Goal: Check status: Check status

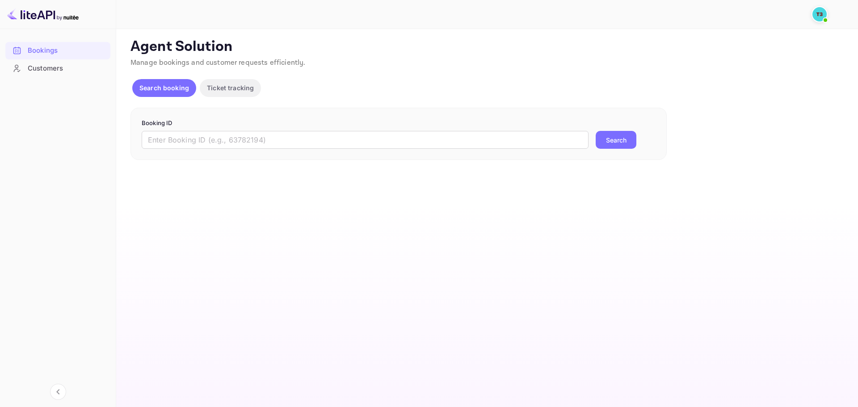
click at [317, 154] on div "Booking ID ​ Search" at bounding box center [398, 134] width 536 height 53
click at [315, 142] on input "text" at bounding box center [365, 140] width 447 height 18
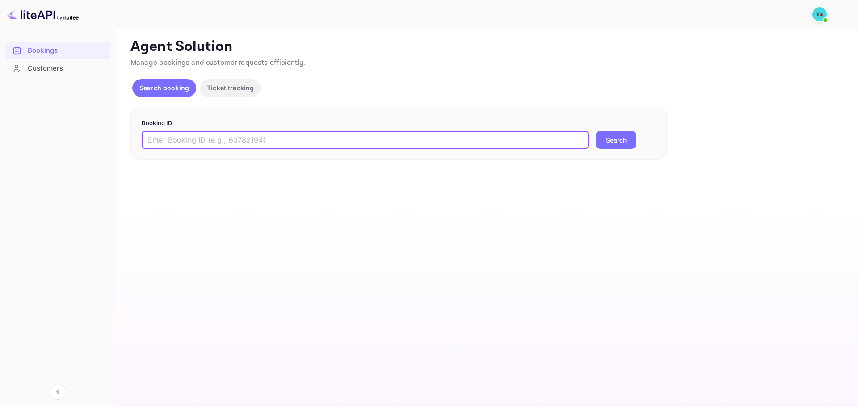
paste input "QcjDIwOCA"
type input "QcjDIwOCA"
click at [612, 140] on button "Search" at bounding box center [616, 140] width 41 height 18
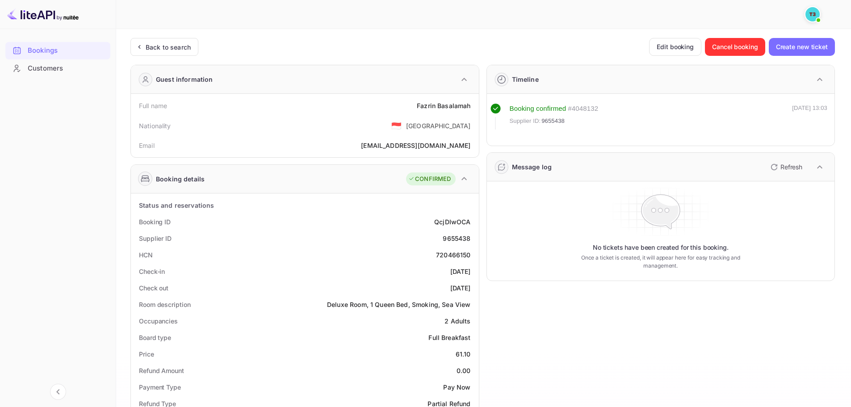
click at [57, 53] on div "Bookings" at bounding box center [67, 51] width 78 height 10
click at [179, 53] on div "Back to search" at bounding box center [164, 47] width 68 height 18
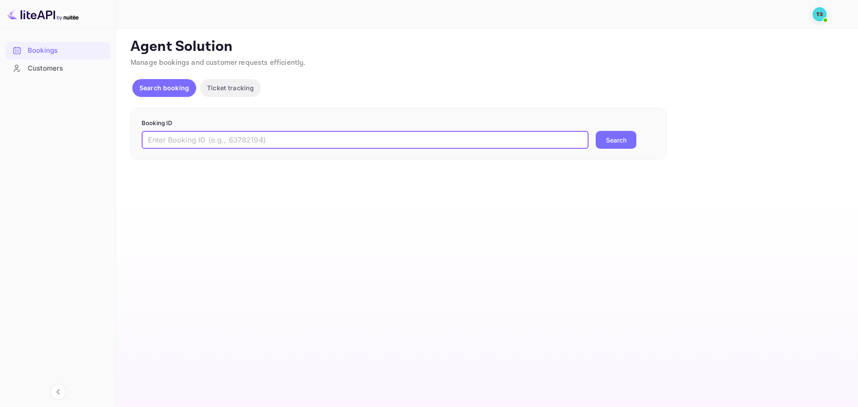
click at [270, 134] on input "text" at bounding box center [365, 140] width 447 height 18
paste input "q5CTKMbxR"
type input "q5CTKMbxR"
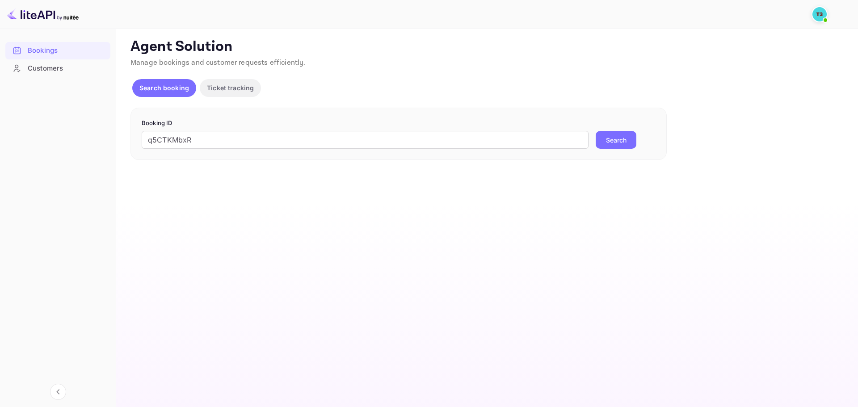
click at [605, 147] on button "Search" at bounding box center [616, 140] width 41 height 18
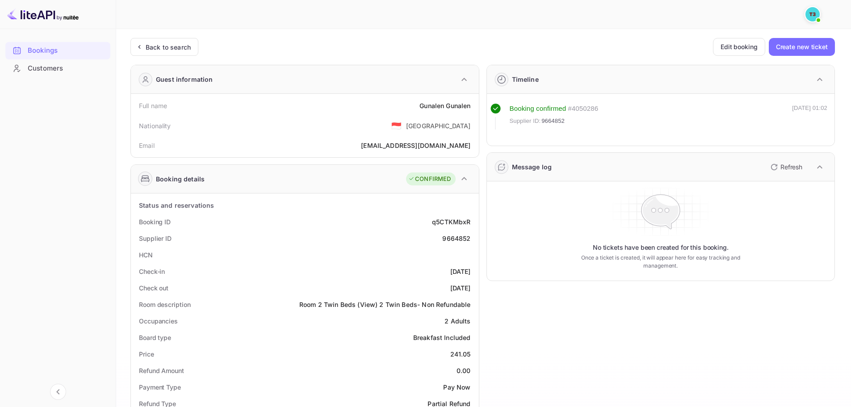
click at [453, 226] on div "q5CTKMbxR" at bounding box center [451, 221] width 38 height 9
click at [452, 221] on div "q5CTKMbxR" at bounding box center [451, 221] width 38 height 9
copy div "q5CTKMbxR"
click at [157, 55] on div "Back to search" at bounding box center [164, 47] width 68 height 18
